Goal: Information Seeking & Learning: Learn about a topic

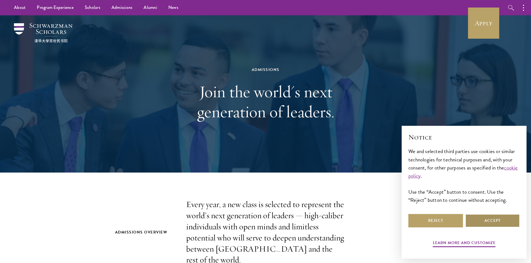
click at [513, 223] on button "Accept" at bounding box center [492, 220] width 55 height 13
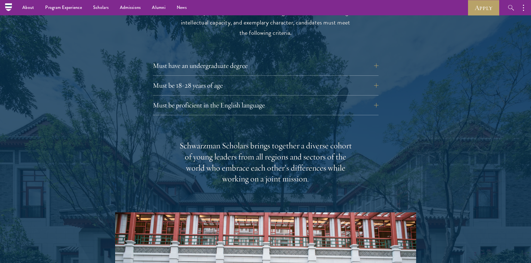
scroll to position [748, 0]
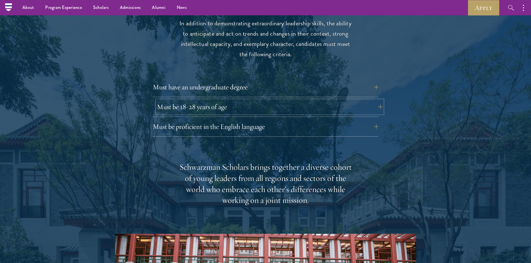
click at [243, 100] on button "Must be 18-28 years of age" at bounding box center [270, 106] width 226 height 13
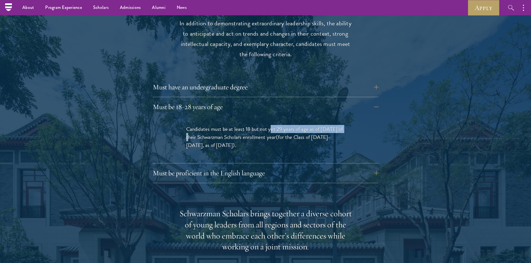
drag, startPoint x: 270, startPoint y: 117, endPoint x: 366, endPoint y: 119, distance: 95.7
click at [359, 121] on div "Candidates must be at least 18 but not yet 29 years of age as of August 1 of th…" at bounding box center [265, 140] width 192 height 47
click at [435, 119] on div at bounding box center [265, 222] width 531 height 506
drag, startPoint x: 435, startPoint y: 119, endPoint x: 458, endPoint y: 100, distance: 30.4
click at [458, 100] on div at bounding box center [265, 222] width 531 height 506
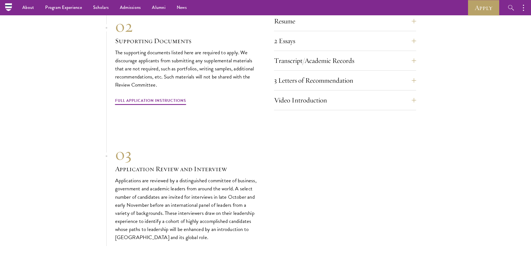
scroll to position [1974, 0]
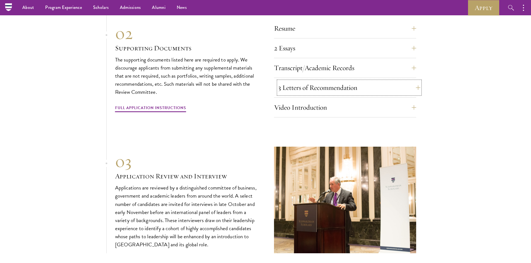
click at [415, 83] on button "3 Letters of Recommendation" at bounding box center [349, 87] width 142 height 13
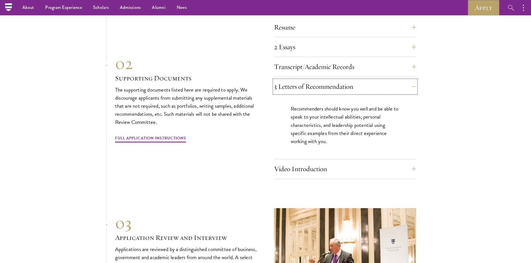
scroll to position [1928, 0]
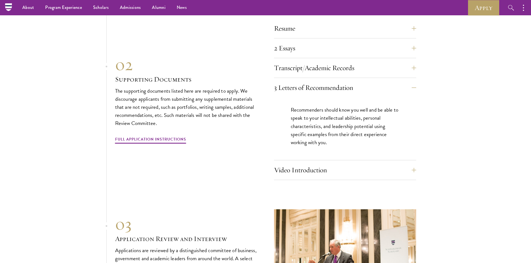
click at [341, 124] on p "Recommenders should know you well and be able to speak to your intellectual abi…" at bounding box center [345, 126] width 109 height 40
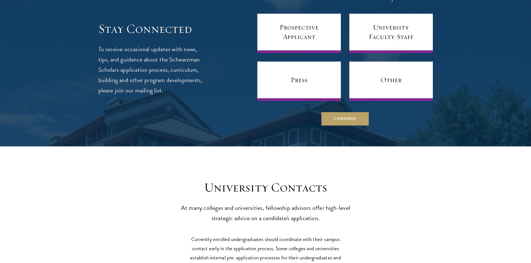
scroll to position [2457, 0]
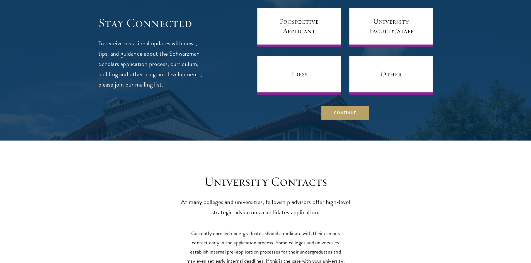
click at [313, 177] on h3 "University Contacts" at bounding box center [265, 182] width 173 height 16
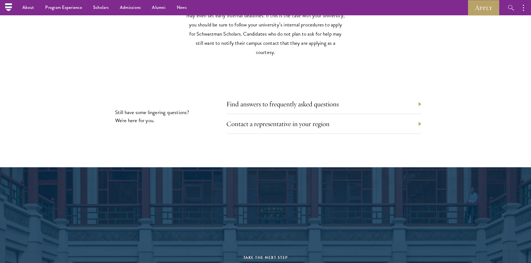
scroll to position [2680, 0]
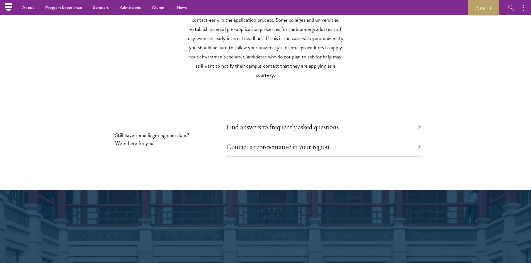
click at [343, 127] on div "Find answers to frequently asked questions" at bounding box center [323, 127] width 195 height 20
click at [418, 125] on div "Find answers to frequently asked questions" at bounding box center [323, 127] width 195 height 20
click at [307, 130] on div "Find answers to frequently asked questions" at bounding box center [323, 127] width 195 height 20
click at [265, 126] on link "Find answers to frequently asked questions" at bounding box center [287, 127] width 112 height 9
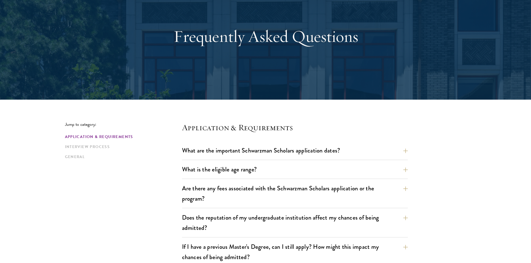
scroll to position [56, 0]
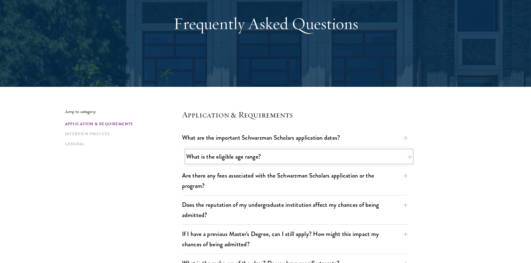
click at [408, 154] on button "What is the eligible age range?" at bounding box center [299, 157] width 226 height 13
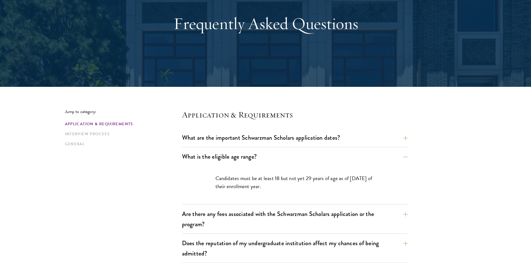
drag, startPoint x: 299, startPoint y: 181, endPoint x: 326, endPoint y: 179, distance: 26.9
click at [326, 179] on p "Candidates must be at least 18 but not yet 29 years of age as of [DATE] of thei…" at bounding box center [294, 182] width 159 height 16
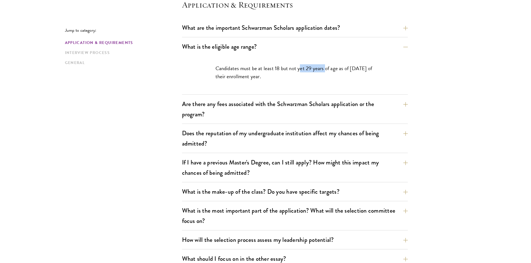
scroll to position [167, 0]
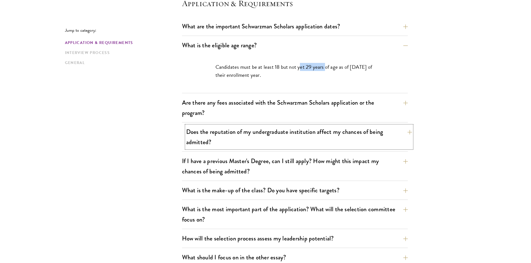
click at [402, 137] on button "Does the reputation of my undergraduate institution affect my chances of being …" at bounding box center [299, 137] width 226 height 23
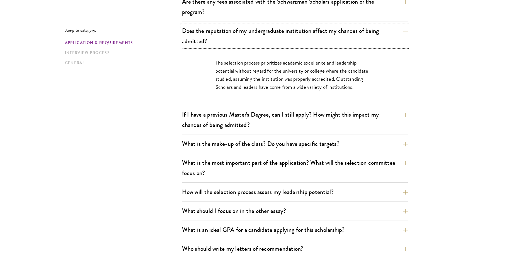
scroll to position [251, 0]
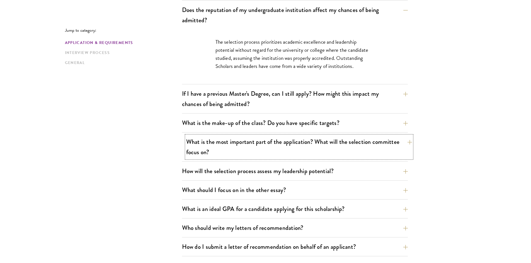
click at [408, 144] on button "What is the most important part of the application? What will the selection com…" at bounding box center [299, 147] width 226 height 23
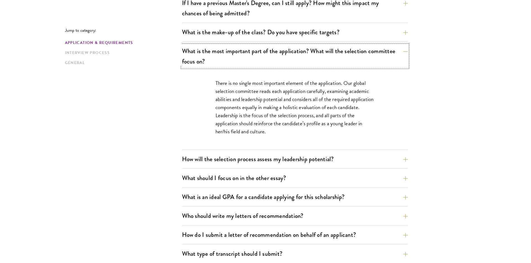
scroll to position [307, 0]
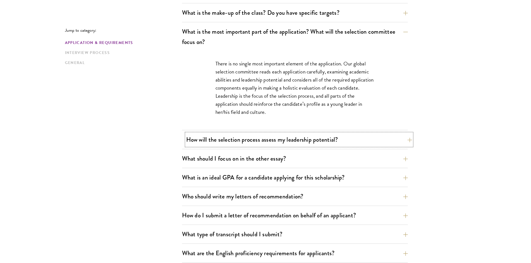
click at [387, 136] on button "How will the selection process assess my leadership potential?" at bounding box center [299, 140] width 226 height 13
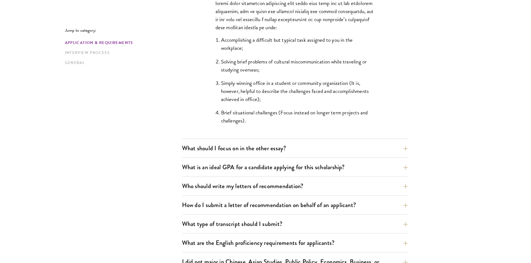
scroll to position [585, 0]
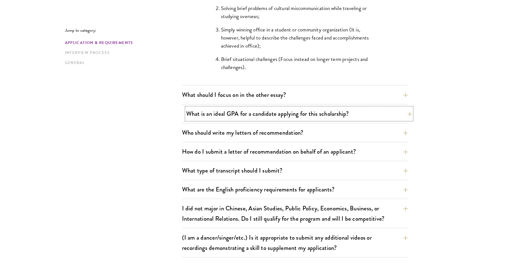
click at [404, 117] on button "What is an ideal GPA for a candidate applying for this scholarship?" at bounding box center [299, 114] width 226 height 13
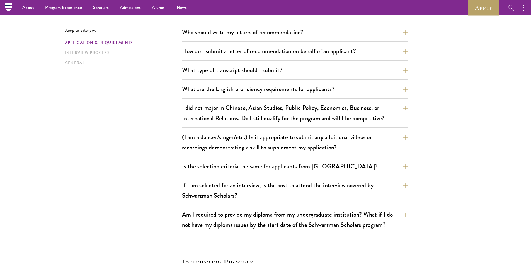
scroll to position [446, 0]
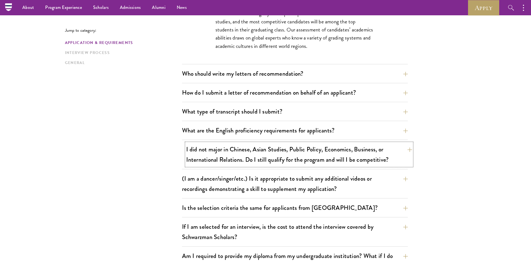
click at [402, 151] on button "I did not major in Chinese, Asian Studies, Public Policy, Economics, Business, …" at bounding box center [299, 154] width 226 height 23
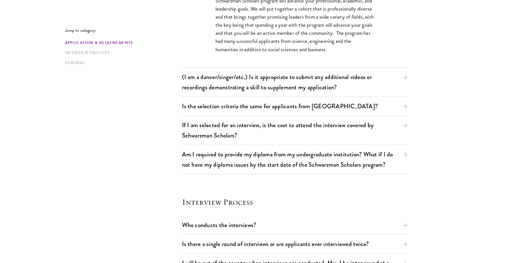
scroll to position [557, 0]
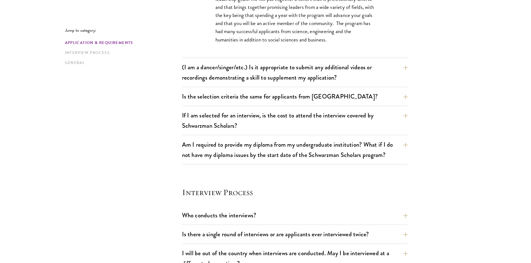
click at [483, 100] on section "Jump to category: Application & Requirements Interview Process General Applicat…" at bounding box center [265, 80] width 531 height 990
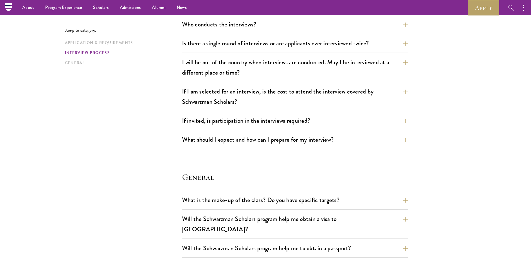
scroll to position [843, 0]
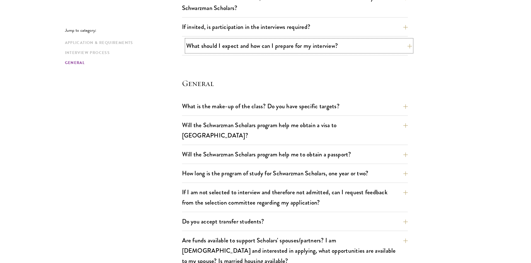
click at [408, 43] on button "What should I expect and how can I prepare for my interview?" at bounding box center [299, 46] width 226 height 13
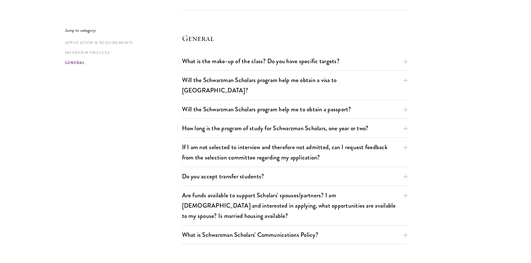
scroll to position [1138, 0]
click at [408, 122] on button "How long is the program of study for Schwarzman Scholars, one year or two?" at bounding box center [299, 128] width 226 height 13
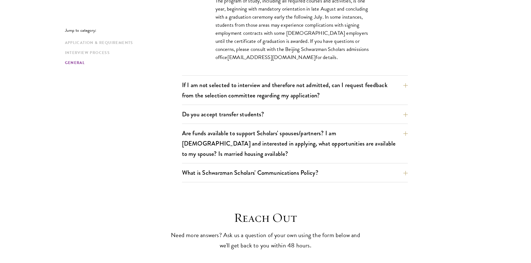
scroll to position [942, 0]
click at [407, 127] on button "Are funds available to support Scholars' spouses/partners? I am [DEMOGRAPHIC_DA…" at bounding box center [299, 143] width 226 height 33
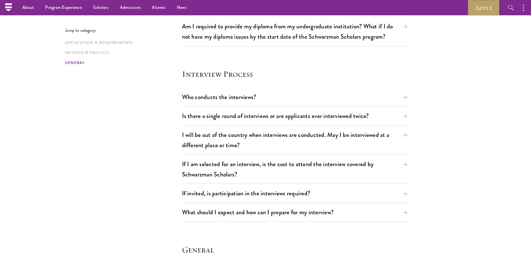
scroll to position [0, 0]
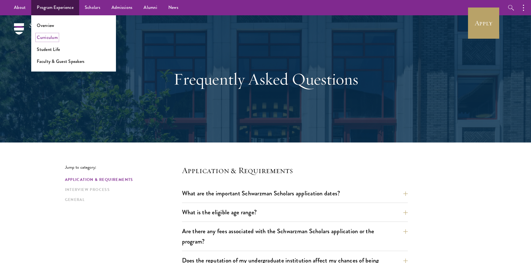
click at [57, 39] on link "Curriculum" at bounding box center [47, 37] width 21 height 6
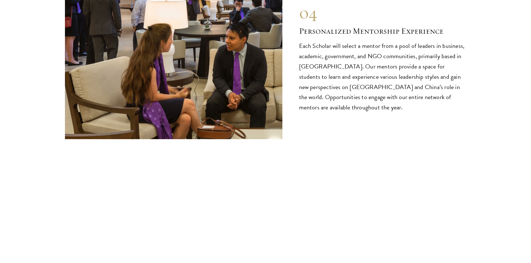
scroll to position [3010, 0]
